Goal: Task Accomplishment & Management: Use online tool/utility

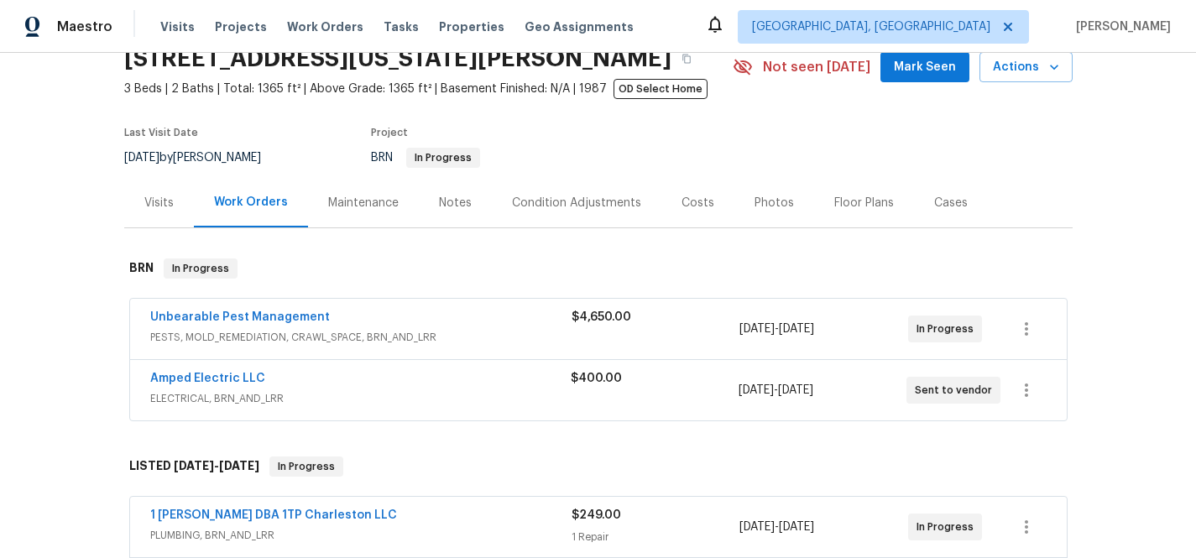
scroll to position [90, 0]
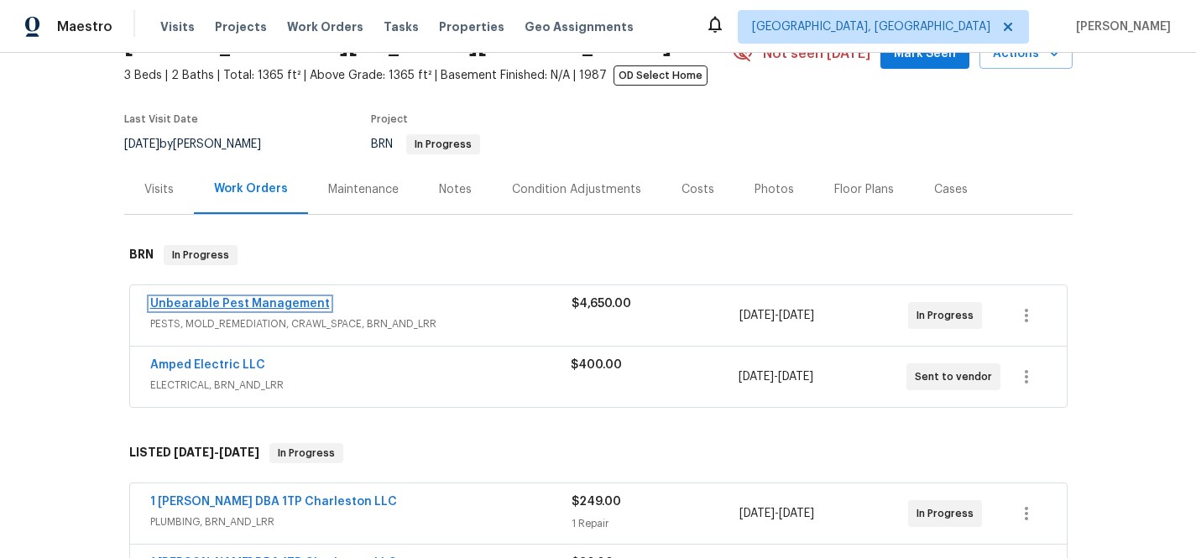
click at [223, 301] on link "Unbearable Pest Management" at bounding box center [240, 304] width 180 height 12
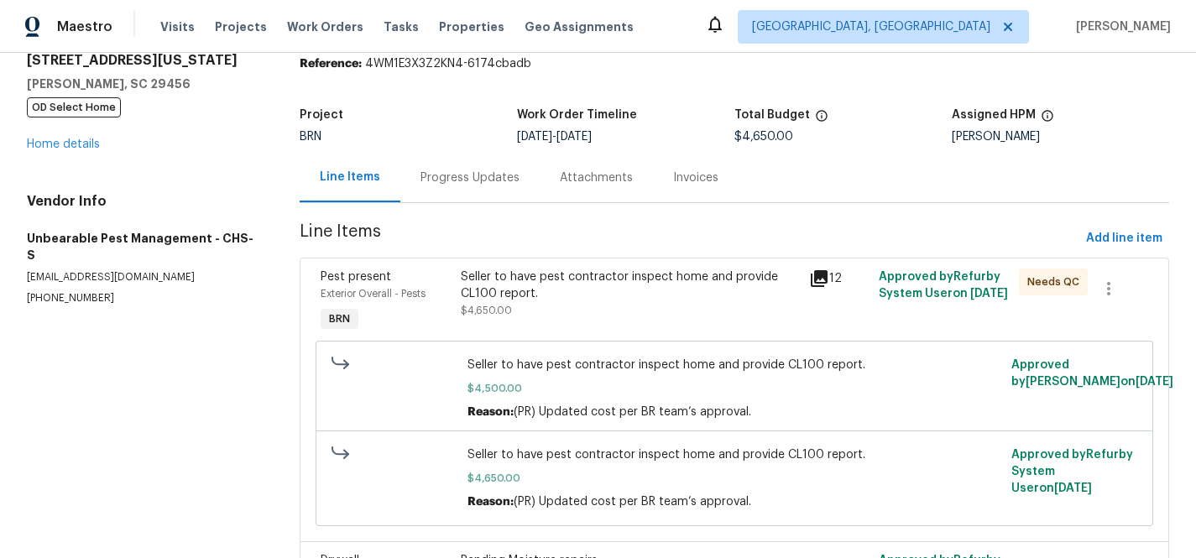
scroll to position [61, 0]
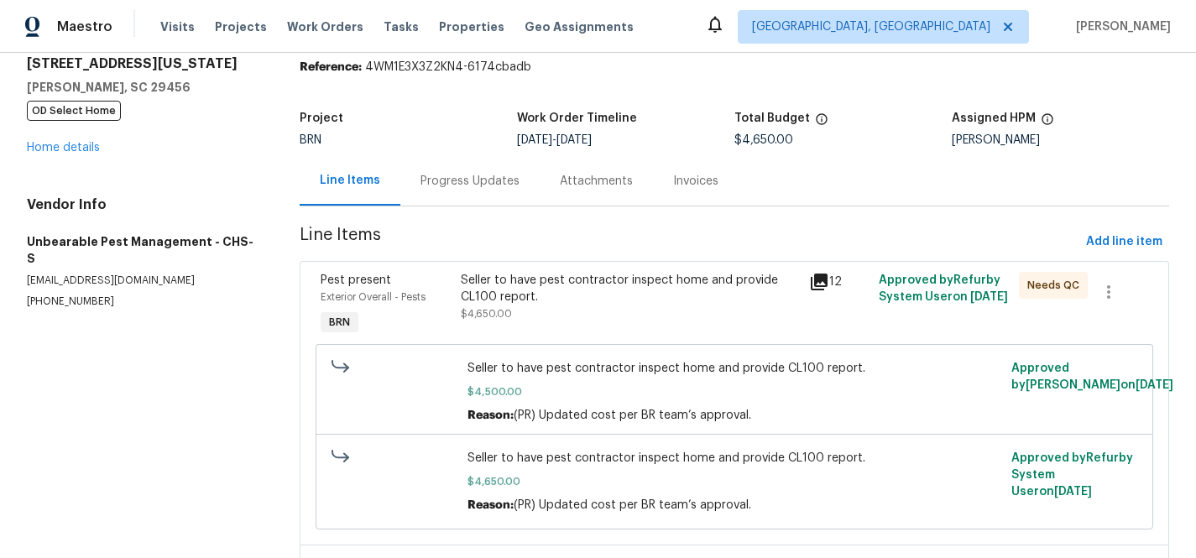
click at [820, 278] on icon at bounding box center [819, 282] width 17 height 17
